Goal: Task Accomplishment & Management: Complete application form

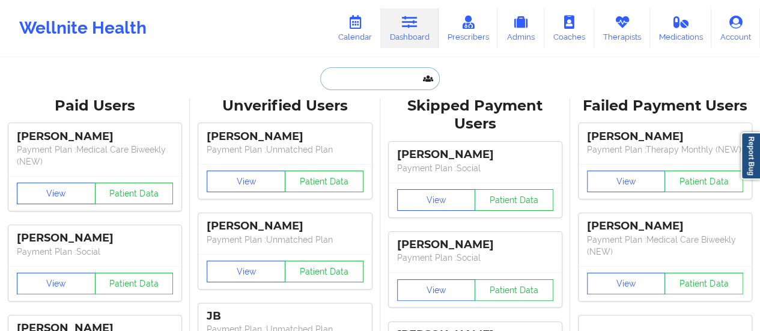
click at [349, 73] on input "text" at bounding box center [379, 78] width 119 height 23
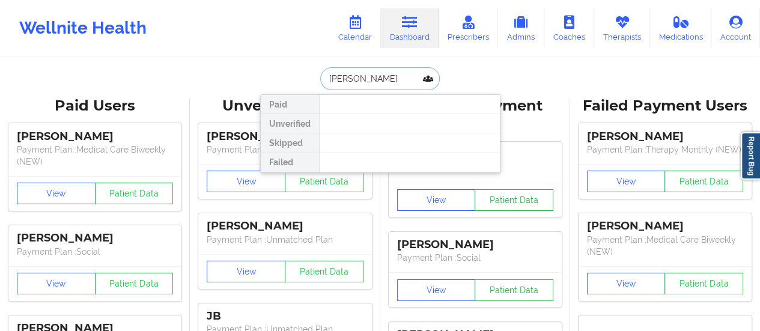
type input "[PERSON_NAME]"
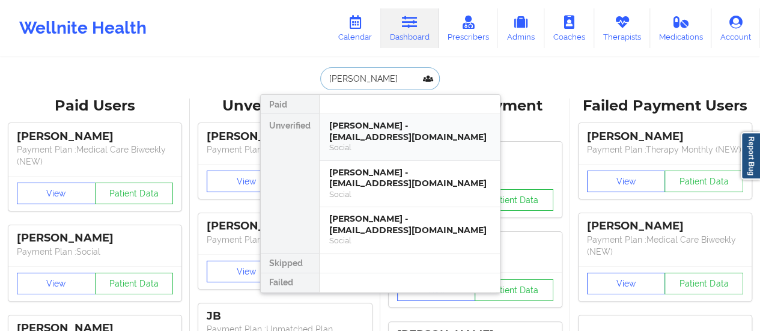
click at [391, 134] on div "[PERSON_NAME] - [EMAIL_ADDRESS][DOMAIN_NAME]" at bounding box center [409, 131] width 161 height 22
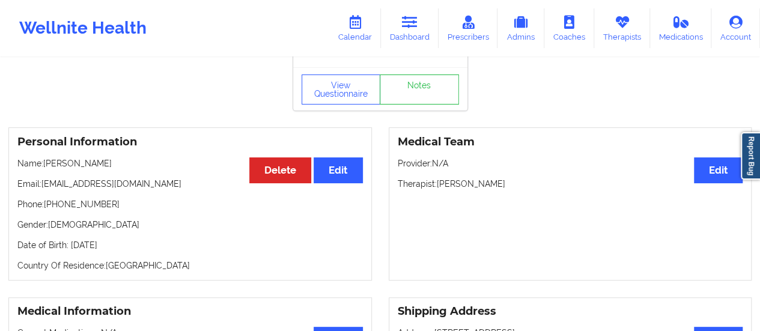
scroll to position [36, 0]
drag, startPoint x: 43, startPoint y: 189, endPoint x: 171, endPoint y: 185, distance: 127.5
click at [171, 185] on p "Email: [EMAIL_ADDRESS][DOMAIN_NAME]" at bounding box center [190, 184] width 346 height 12
copy p "[EMAIL_ADDRESS][DOMAIN_NAME]"
click at [358, 37] on link "Calendar" at bounding box center [355, 28] width 52 height 40
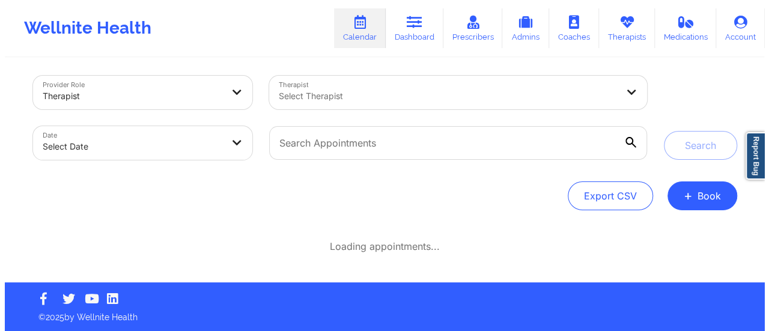
scroll to position [36, 0]
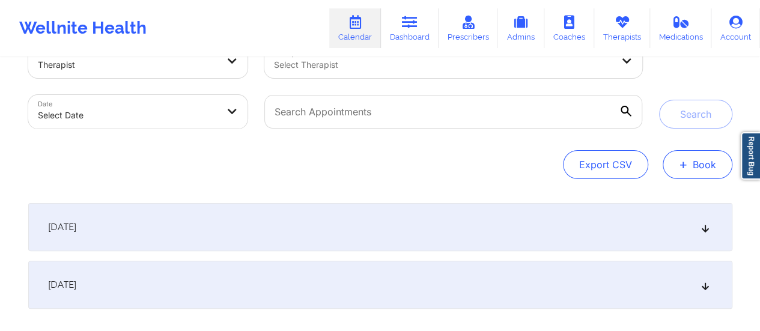
click at [696, 152] on button "+ Book" at bounding box center [698, 164] width 70 height 29
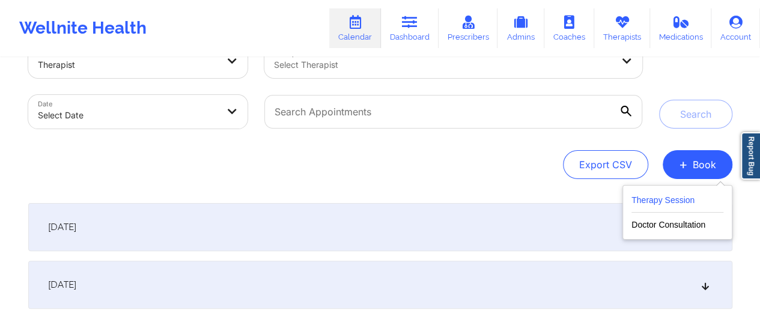
click at [654, 203] on button "Therapy Session" at bounding box center [678, 203] width 92 height 20
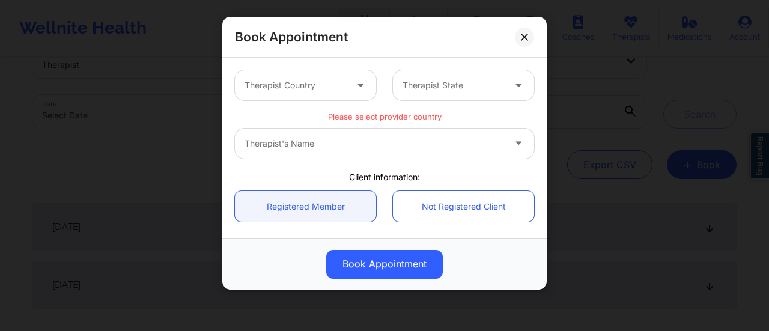
click at [292, 85] on div at bounding box center [296, 85] width 102 height 14
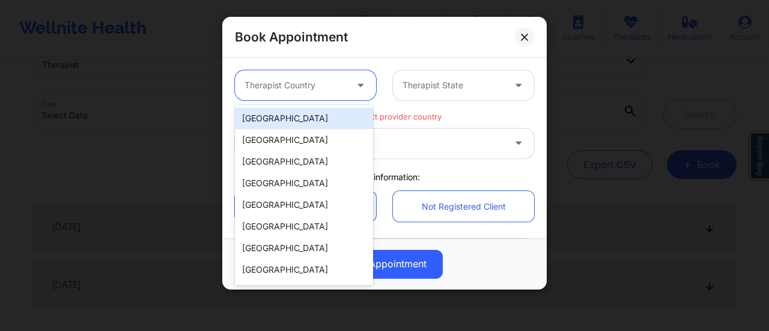
click at [280, 120] on div "[GEOGRAPHIC_DATA]" at bounding box center [304, 119] width 138 height 22
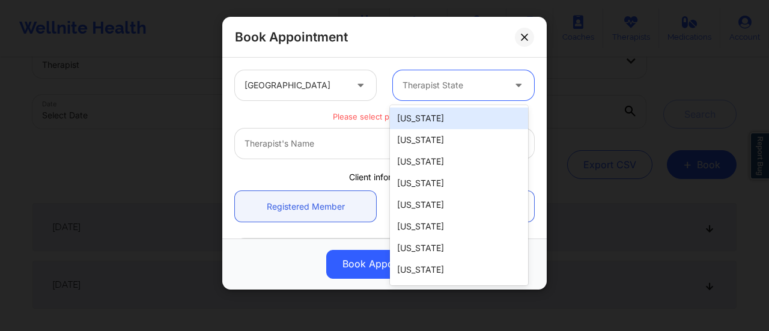
click at [457, 93] on div "Therapist State" at bounding box center [449, 85] width 112 height 30
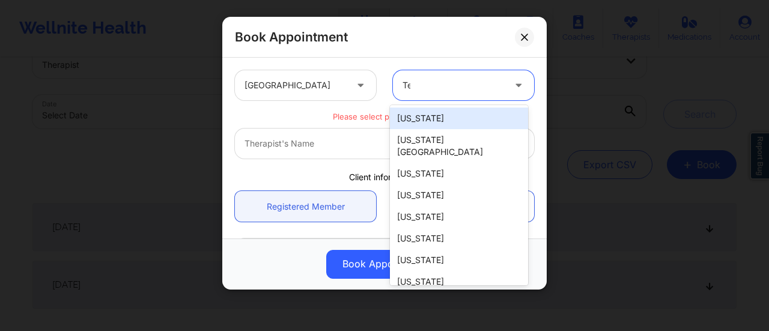
type input "Tex"
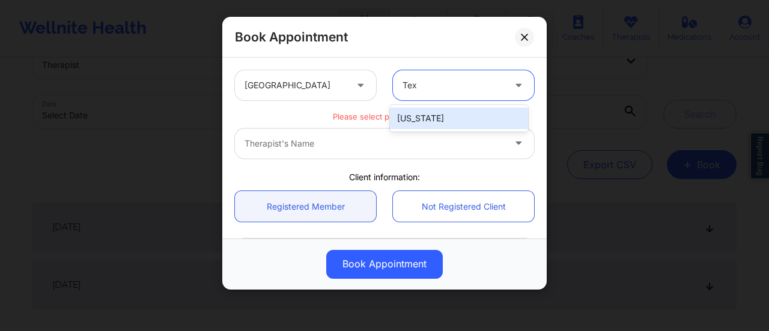
click at [442, 125] on div "[US_STATE]" at bounding box center [459, 119] width 138 height 22
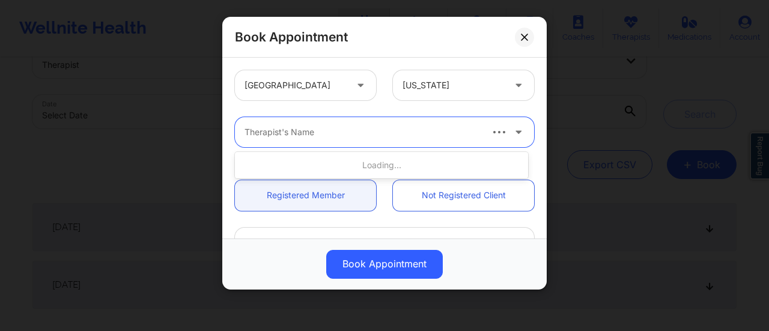
click at [377, 142] on div "Therapist's Name" at bounding box center [358, 132] width 246 height 30
type input "Cande"
type input "Candece Coo"
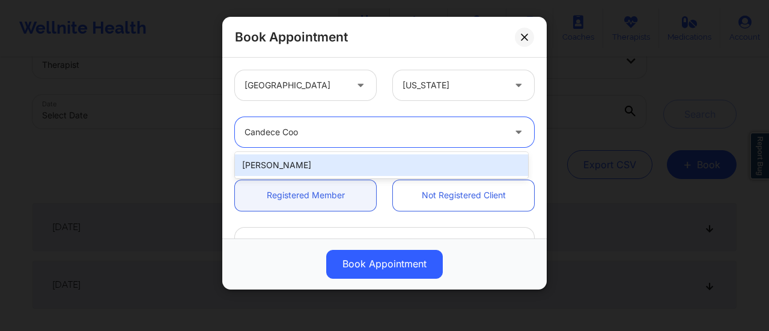
click at [348, 162] on div "[PERSON_NAME]" at bounding box center [381, 165] width 293 height 22
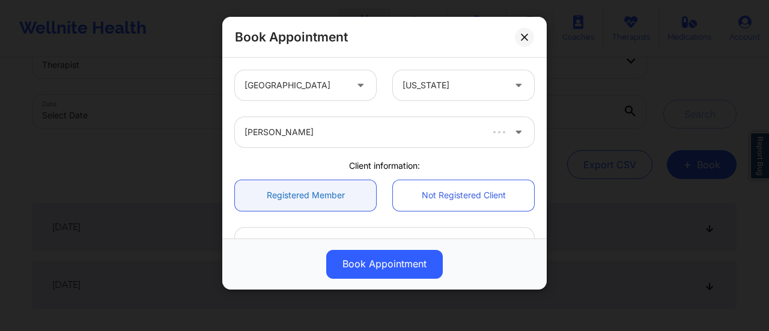
click at [331, 195] on link "Registered Member" at bounding box center [305, 195] width 141 height 31
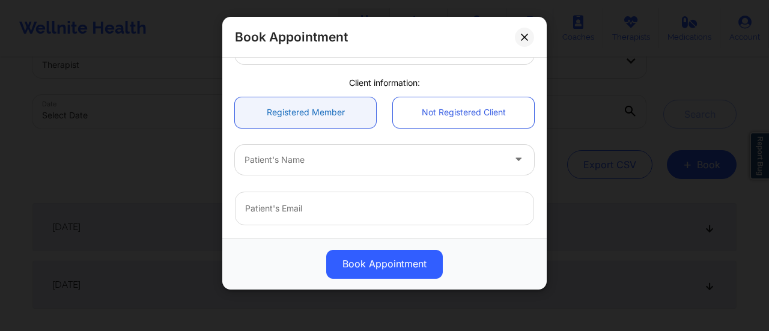
scroll to position [93, 0]
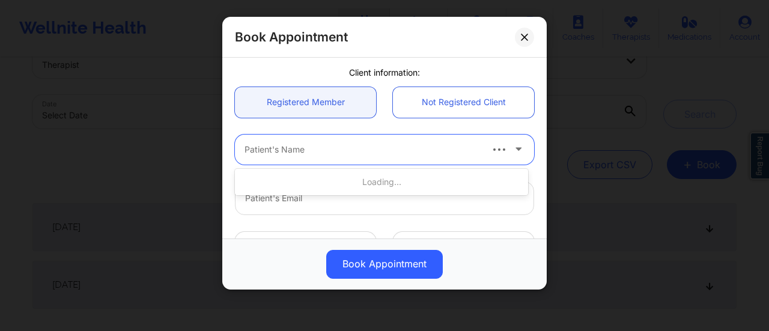
click at [307, 154] on div at bounding box center [363, 149] width 236 height 14
click at [297, 209] on input "email" at bounding box center [384, 199] width 299 height 34
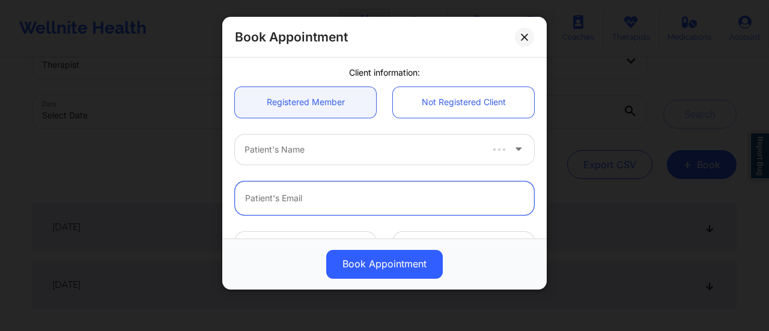
paste input "[EMAIL_ADDRESS][DOMAIN_NAME]"
type input "[EMAIL_ADDRESS][DOMAIN_NAME]"
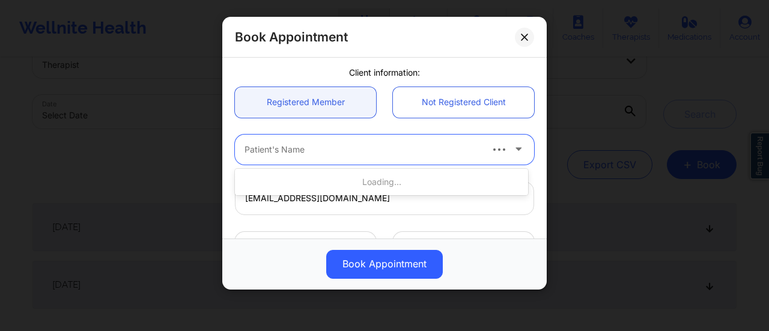
click at [296, 147] on div at bounding box center [363, 149] width 236 height 14
type input "[PERSON_NAME]"
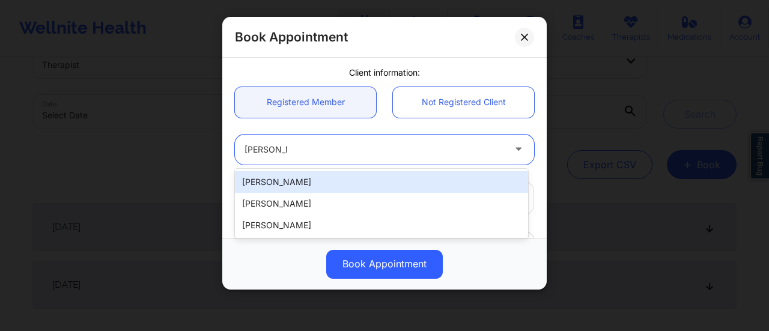
click at [328, 182] on div "[PERSON_NAME]" at bounding box center [381, 182] width 293 height 22
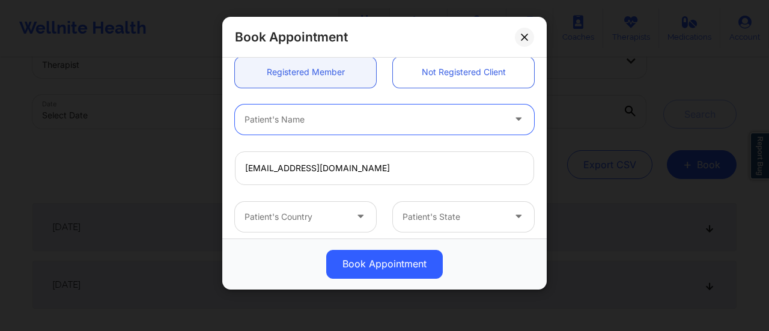
scroll to position [123, 0]
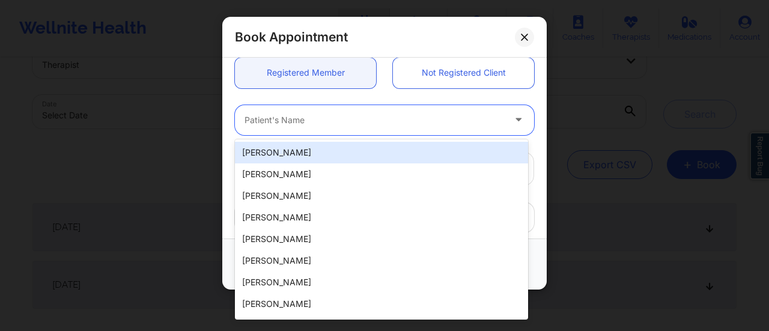
click at [310, 121] on div at bounding box center [375, 120] width 260 height 14
type input "[PERSON_NAME]"
click at [296, 154] on div "[PERSON_NAME]" at bounding box center [381, 153] width 293 height 22
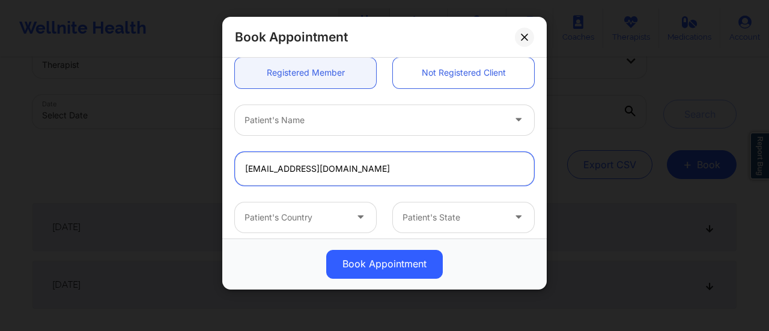
click at [337, 170] on input "[EMAIL_ADDRESS][DOMAIN_NAME]" at bounding box center [384, 169] width 299 height 34
click at [328, 164] on input "[EMAIL_ADDRESS][DOMAIN_NAME]" at bounding box center [384, 169] width 299 height 34
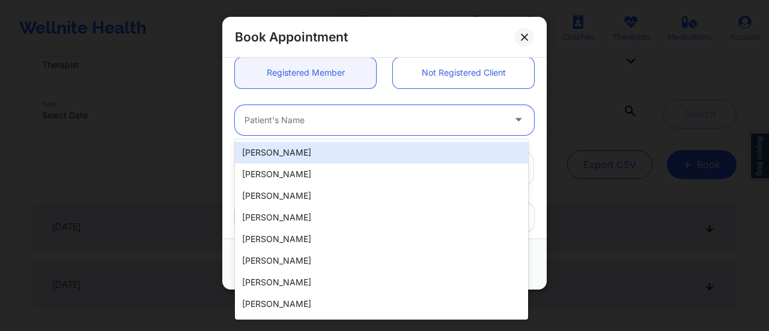
click at [319, 121] on div at bounding box center [375, 120] width 260 height 14
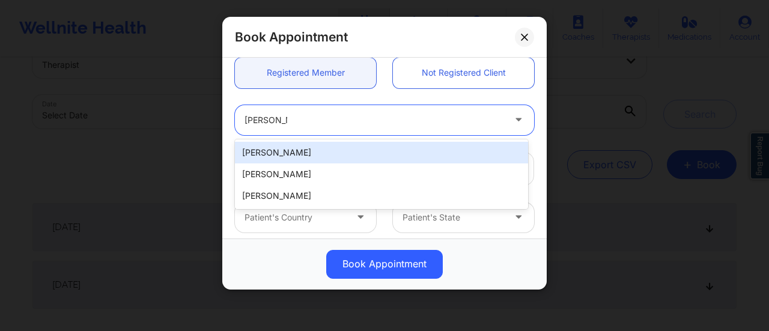
type input "[PERSON_NAME]"
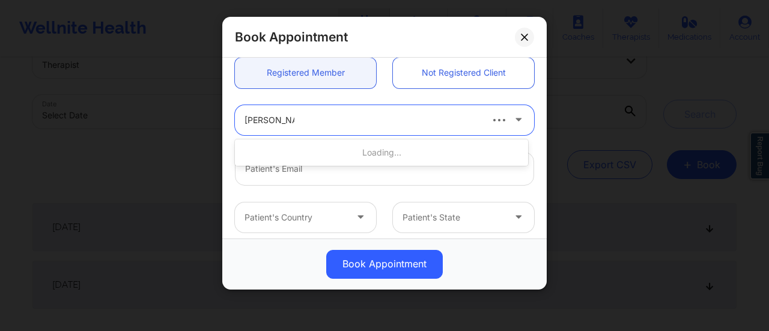
type input "[EMAIL_ADDRESS][DOMAIN_NAME]"
type input "[PHONE_NUMBER]"
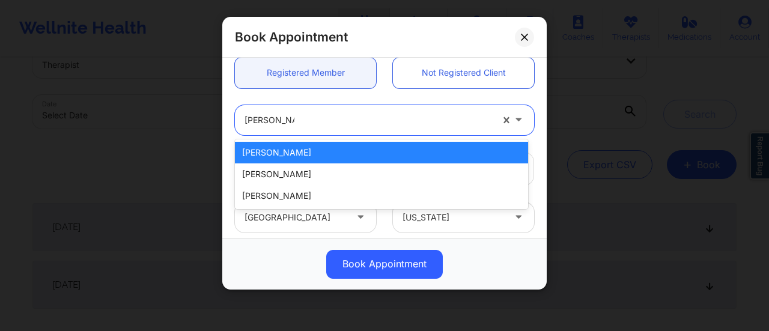
type input "[PERSON_NAME]"
click at [315, 157] on div "[PERSON_NAME]" at bounding box center [381, 153] width 293 height 22
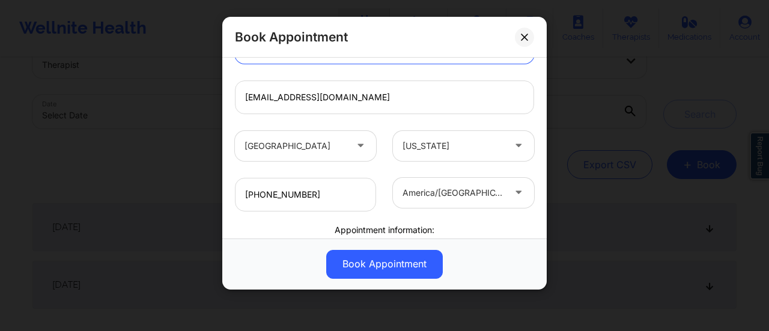
scroll to position [170, 0]
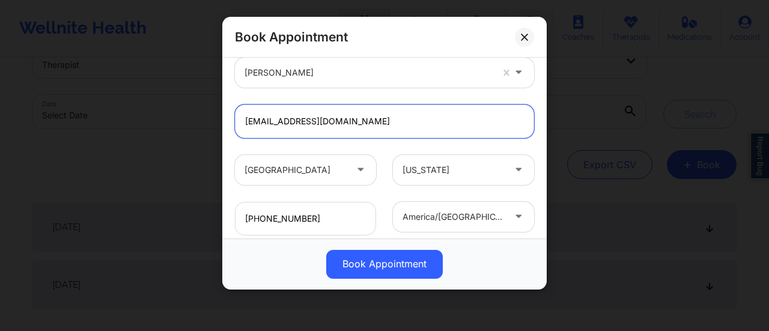
click at [382, 120] on input "[EMAIL_ADDRESS][DOMAIN_NAME]" at bounding box center [384, 122] width 299 height 34
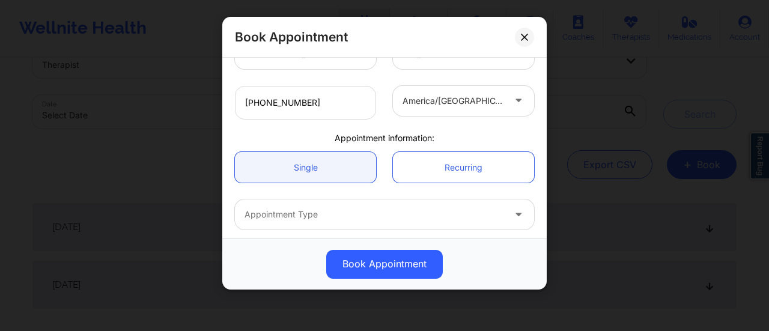
scroll to position [291, 0]
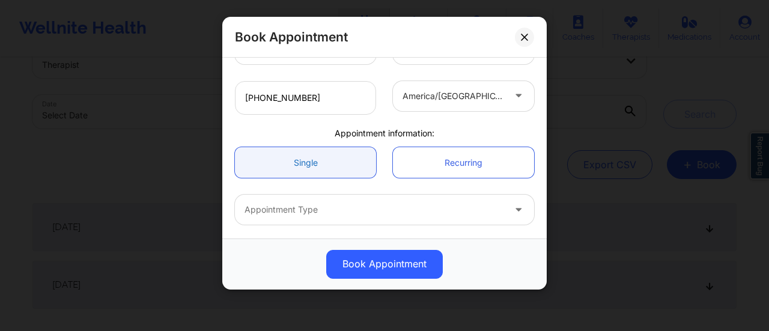
click at [316, 166] on link "Single" at bounding box center [305, 162] width 141 height 31
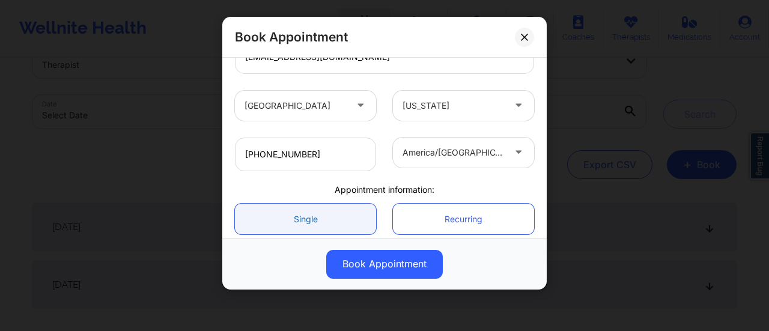
scroll to position [337, 0]
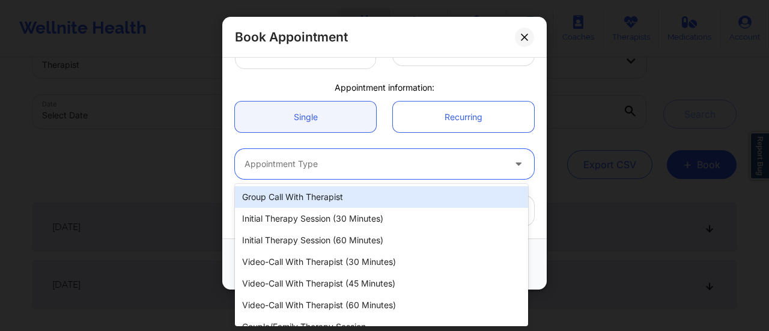
click at [353, 151] on div "Appointment Type" at bounding box center [370, 164] width 271 height 30
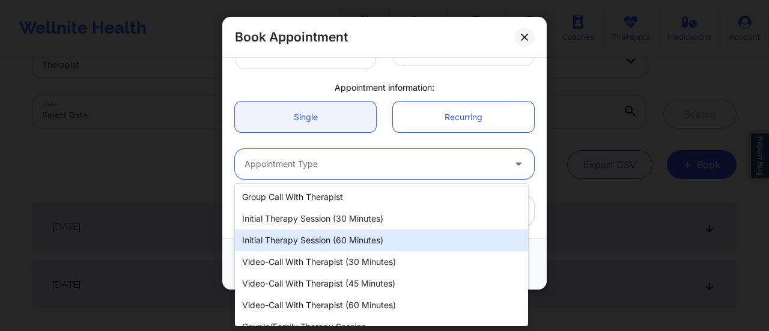
click at [326, 238] on div "Initial Therapy Session (60 minutes)" at bounding box center [381, 241] width 293 height 22
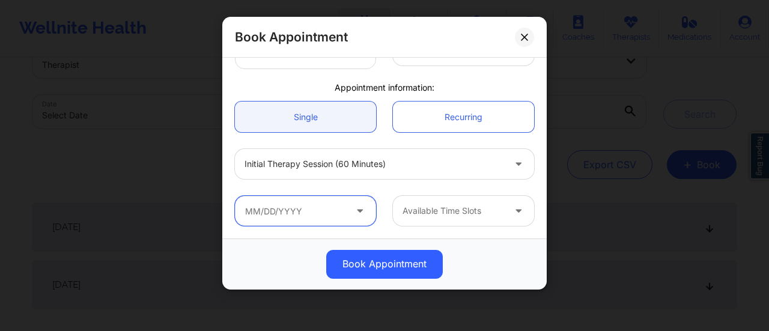
click at [329, 210] on input "text" at bounding box center [305, 211] width 141 height 30
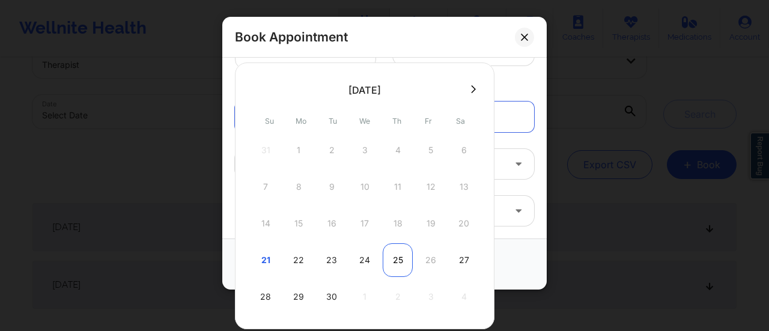
click at [383, 256] on div "25" at bounding box center [398, 260] width 30 height 34
type input "[DATE]"
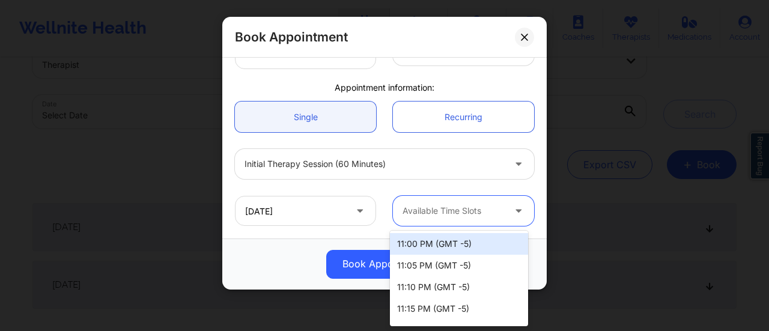
click at [461, 214] on div at bounding box center [454, 211] width 102 height 14
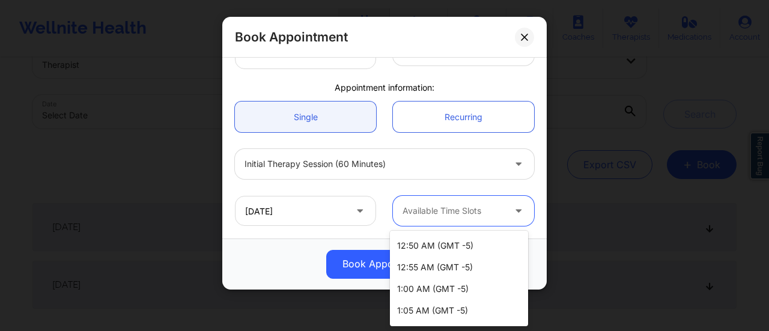
scroll to position [580, 0]
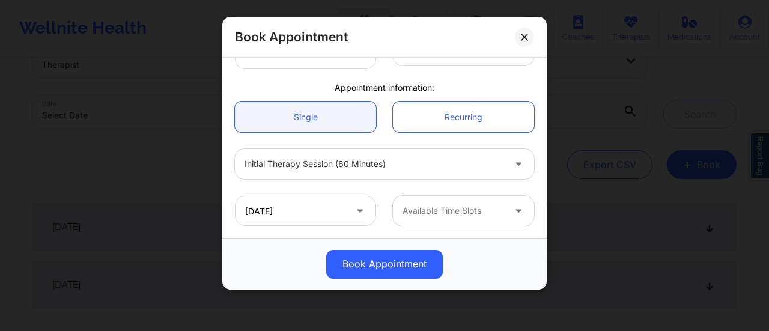
click at [268, 259] on div "Book Appointment" at bounding box center [385, 264] width 308 height 29
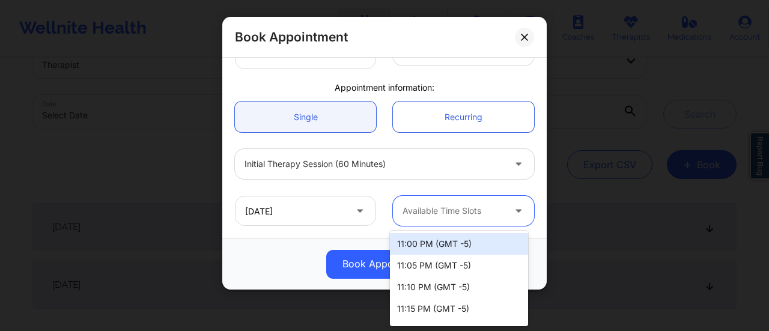
click at [489, 219] on div "Available Time Slots" at bounding box center [449, 211] width 112 height 30
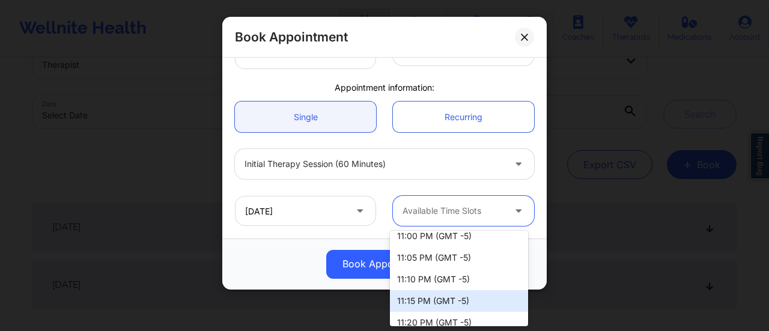
scroll to position [0, 0]
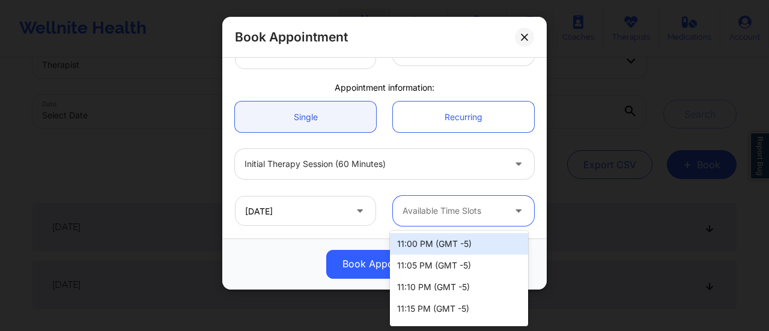
click at [473, 246] on div "11:00 PM (GMT -5)" at bounding box center [459, 244] width 138 height 22
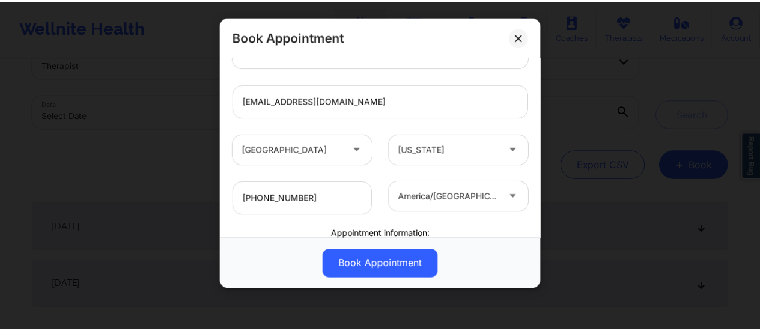
scroll to position [337, 0]
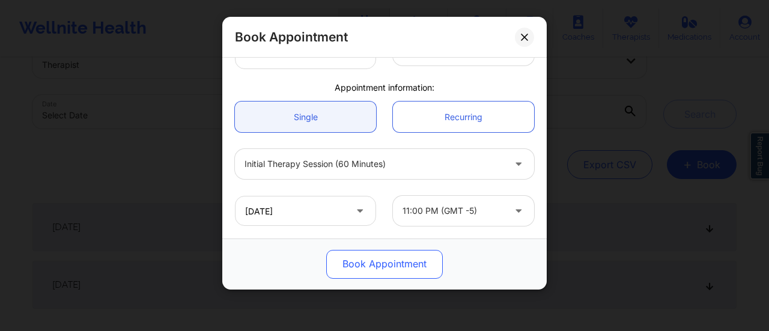
click at [386, 262] on button "Book Appointment" at bounding box center [384, 264] width 117 height 29
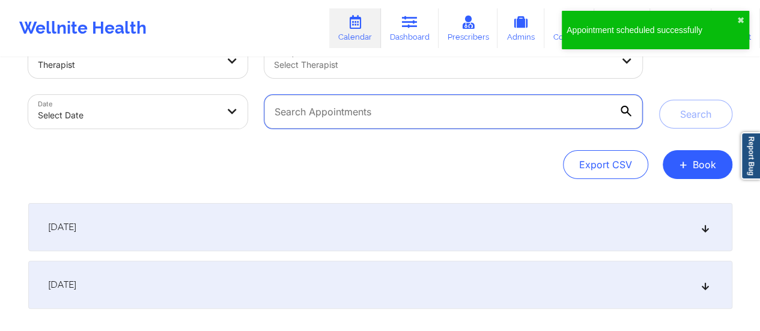
click at [416, 118] on input "text" at bounding box center [454, 112] width 378 height 34
paste input "[EMAIL_ADDRESS][DOMAIN_NAME]"
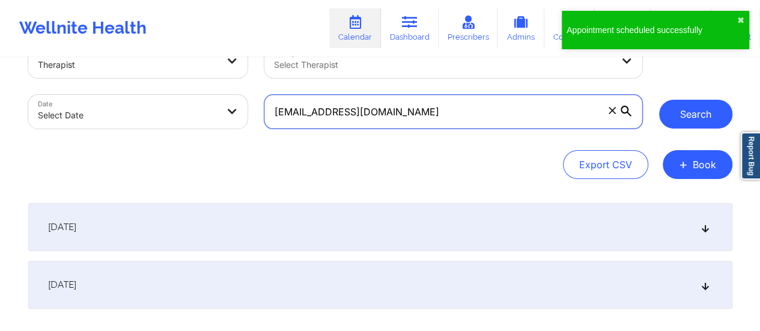
type input "[EMAIL_ADDRESS][DOMAIN_NAME]"
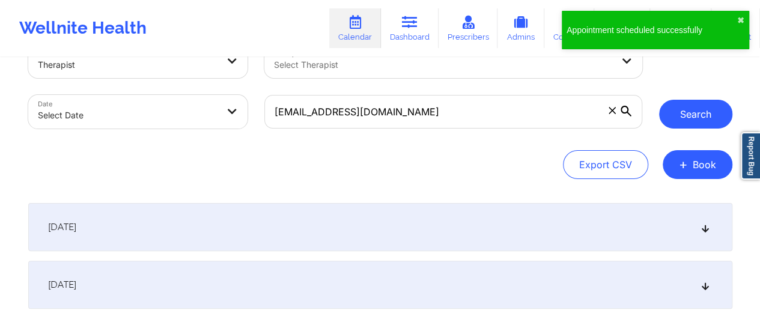
click at [700, 103] on button "Search" at bounding box center [695, 114] width 73 height 29
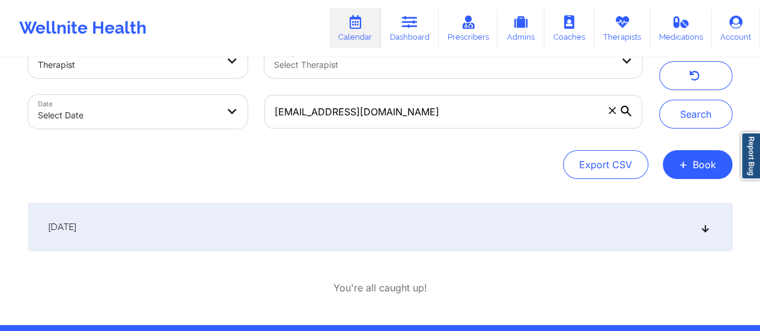
click at [356, 244] on div "[DATE]" at bounding box center [380, 227] width 705 height 48
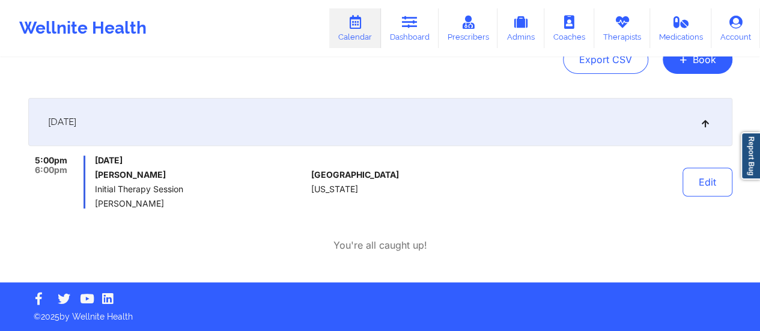
scroll to position [0, 0]
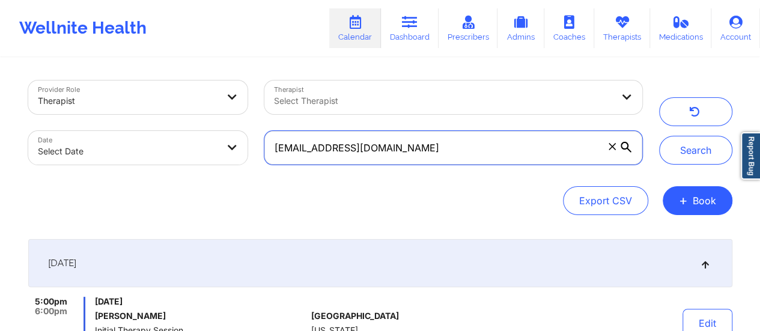
click at [478, 145] on input "[EMAIL_ADDRESS][DOMAIN_NAME]" at bounding box center [454, 148] width 378 height 34
